Goal: Entertainment & Leisure: Consume media (video, audio)

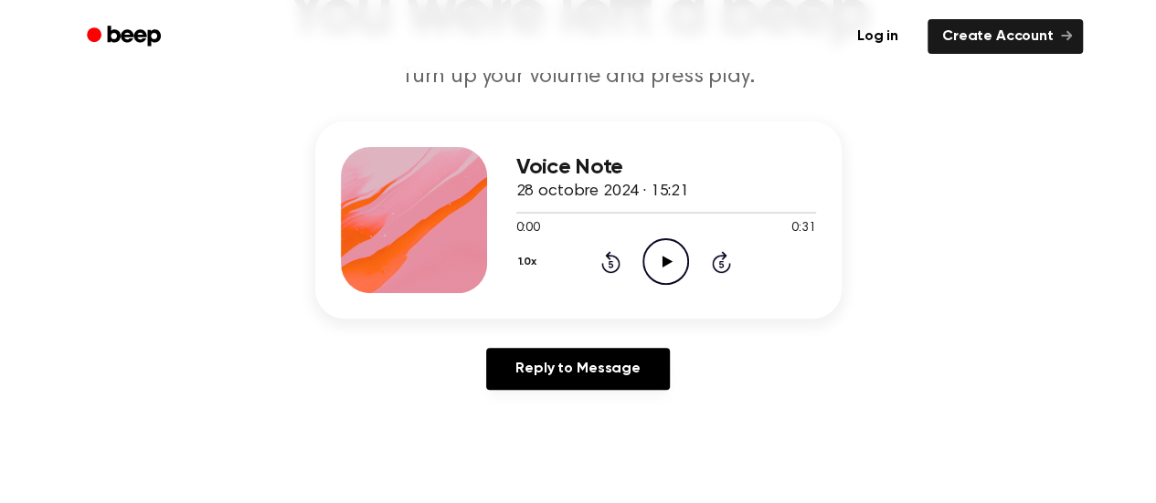
scroll to position [51, 0]
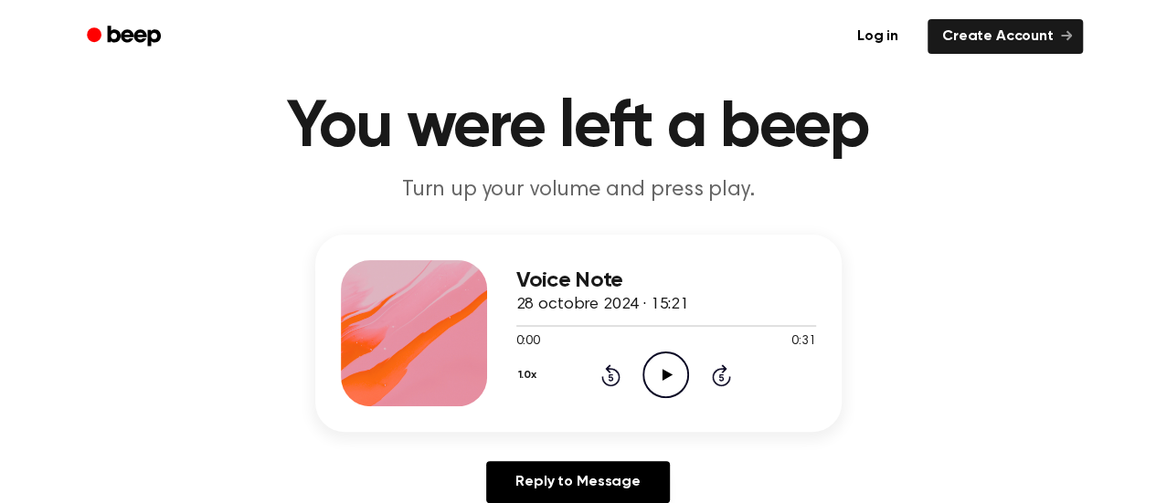
click at [665, 384] on icon "Play Audio" at bounding box center [665, 375] width 47 height 47
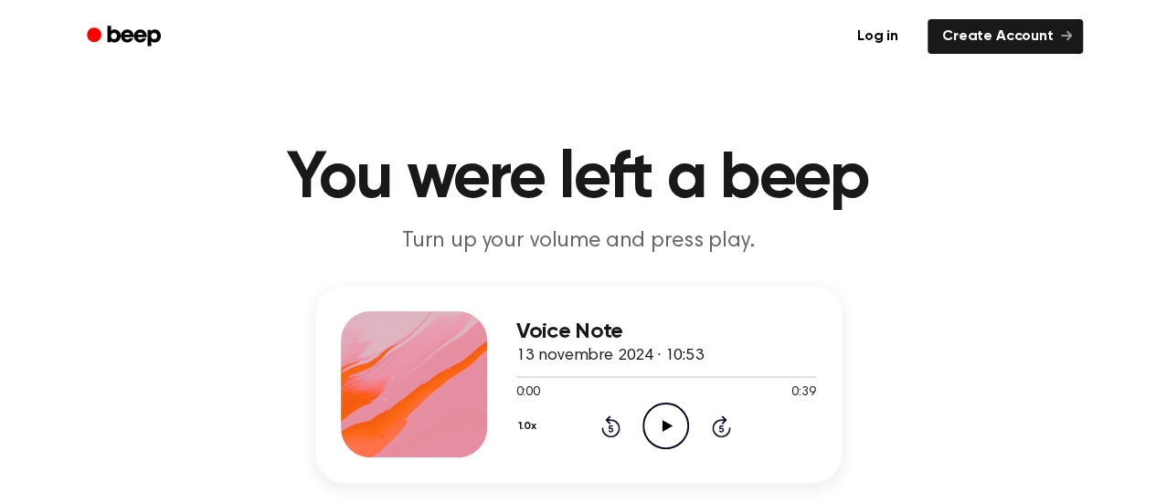
click at [671, 425] on icon "Play Audio" at bounding box center [665, 426] width 47 height 47
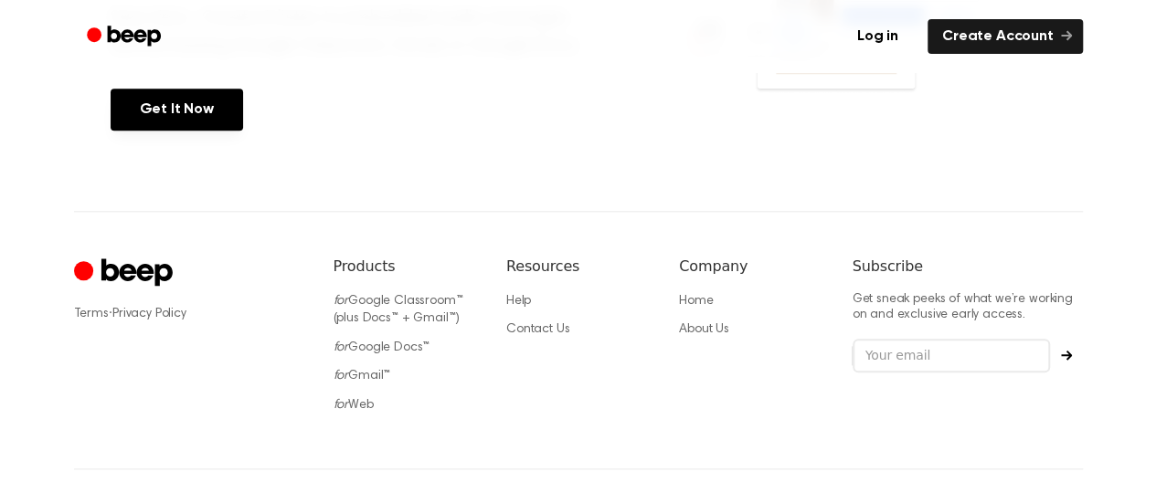
scroll to position [873, 0]
